Goal: Find specific page/section: Find specific page/section

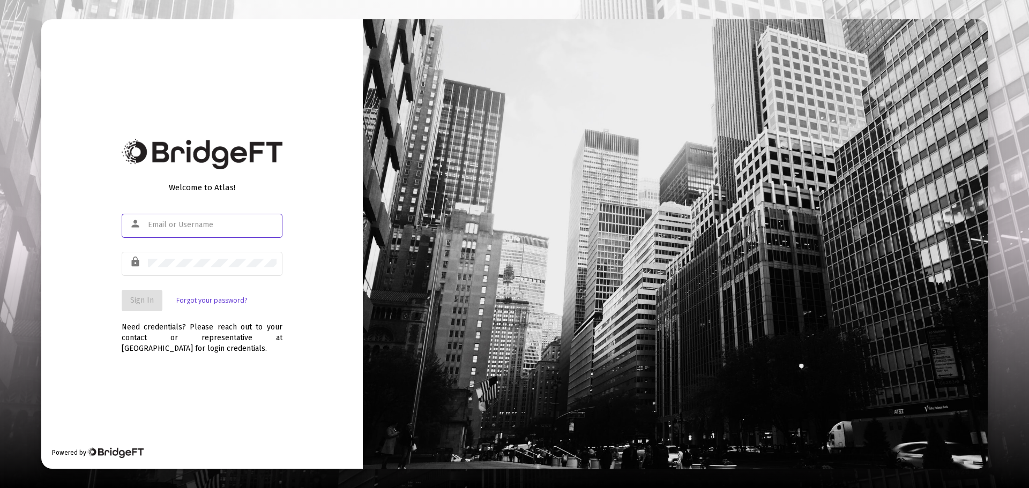
type input "[PERSON_NAME][EMAIL_ADDRESS][PERSON_NAME][DOMAIN_NAME]"
click at [143, 302] on span "Sign In" at bounding box center [142, 300] width 24 height 9
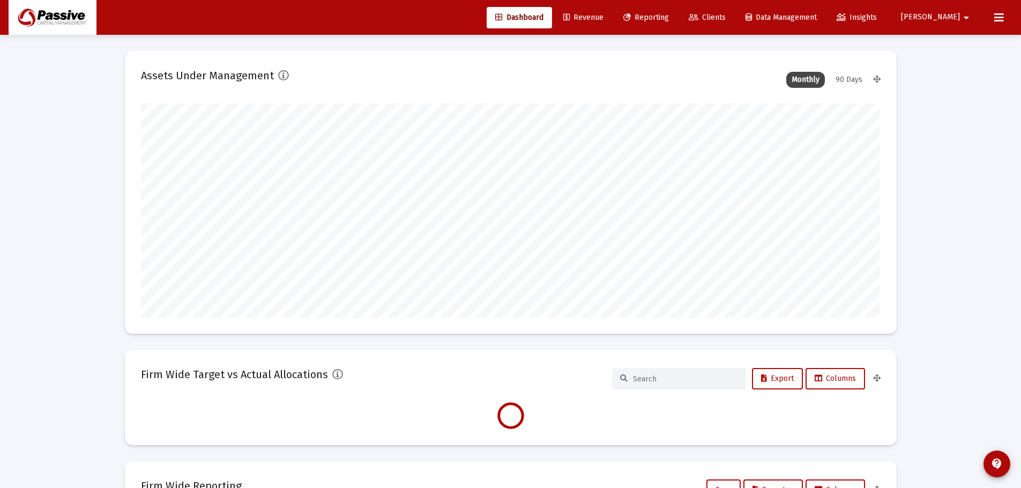
scroll to position [214, 398]
type input "[DATE]"
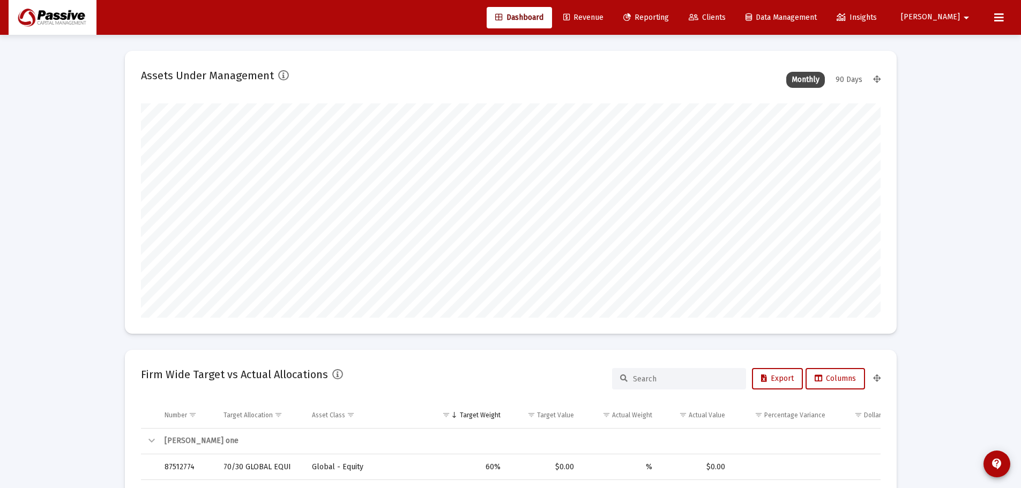
click at [726, 15] on span "Clients" at bounding box center [707, 17] width 37 height 9
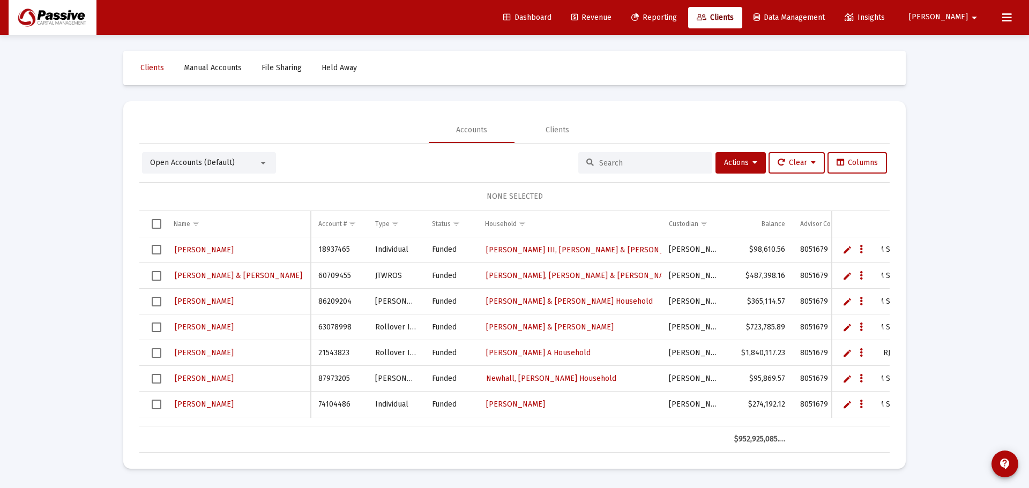
click at [602, 162] on input at bounding box center [651, 163] width 105 height 9
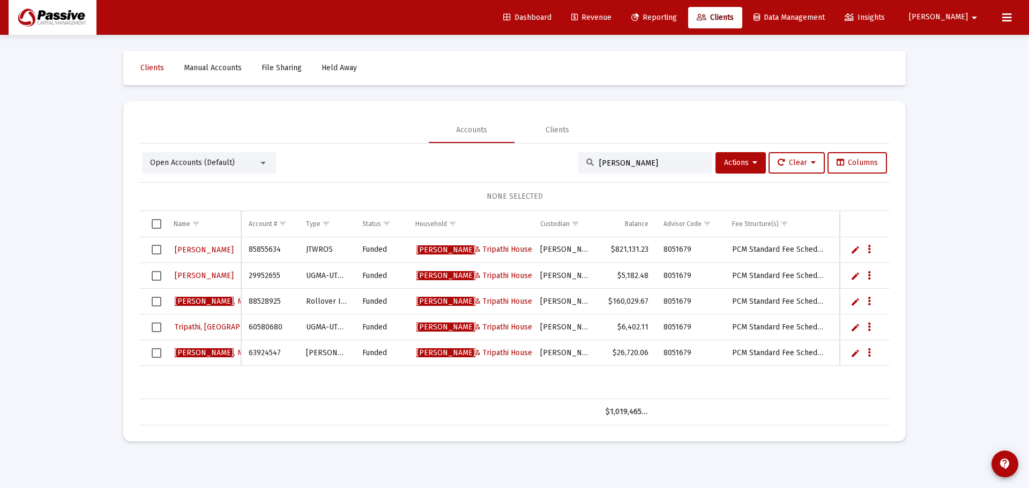
type input "[PERSON_NAME]"
click at [957, 13] on span "[PERSON_NAME]" at bounding box center [938, 17] width 59 height 9
click at [963, 70] on button "Logout" at bounding box center [970, 71] width 64 height 26
